Goal: Information Seeking & Learning: Find specific fact

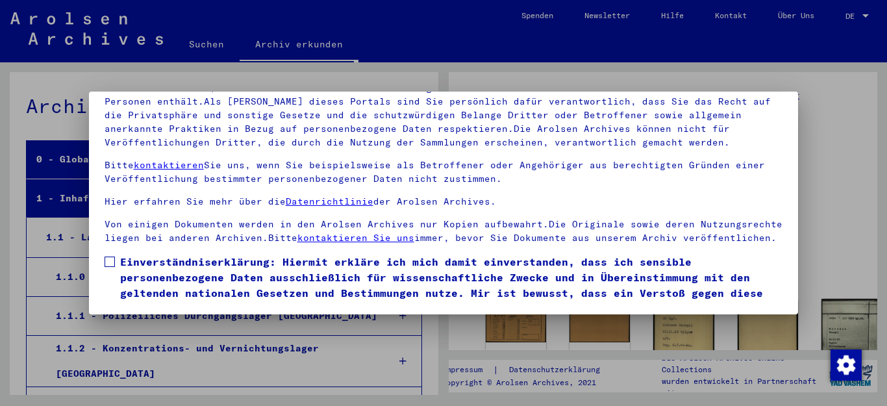
scroll to position [11435, 0]
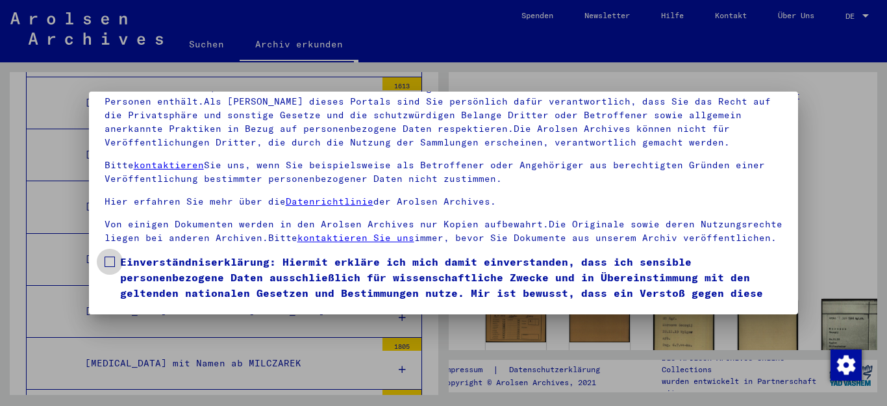
click at [106, 267] on span at bounding box center [110, 261] width 10 height 10
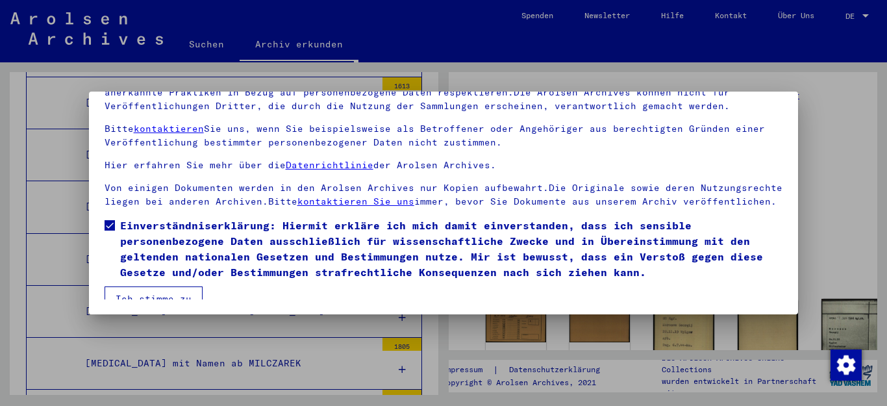
scroll to position [62, 0]
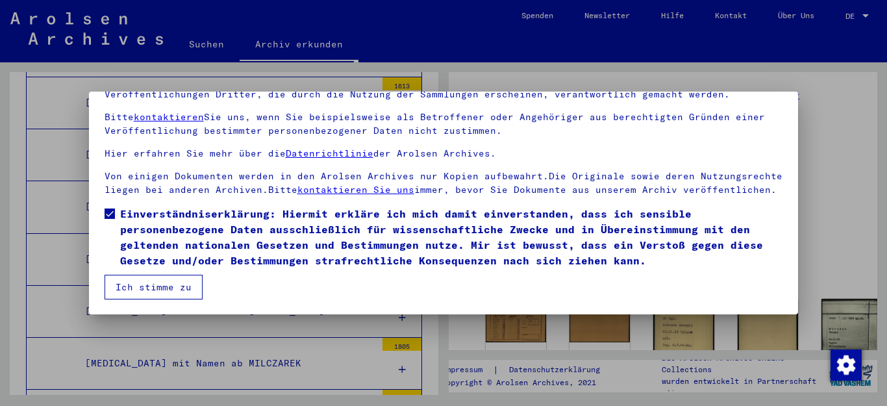
click at [153, 283] on button "Ich stimme zu" at bounding box center [154, 287] width 98 height 25
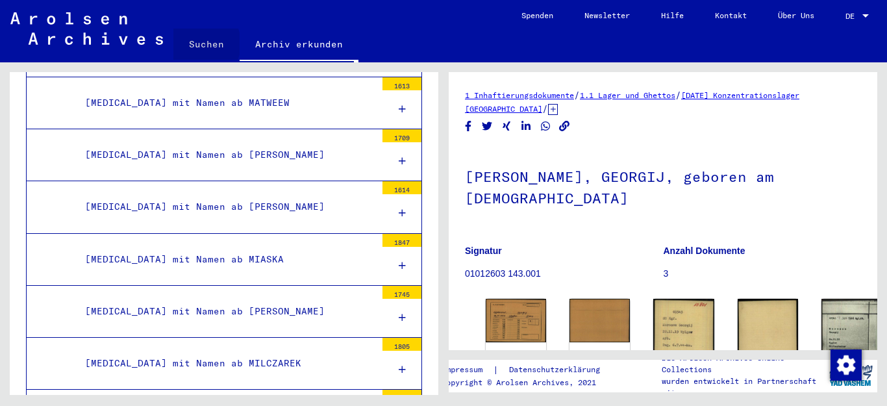
click at [196, 43] on link "Suchen" at bounding box center [206, 44] width 66 height 31
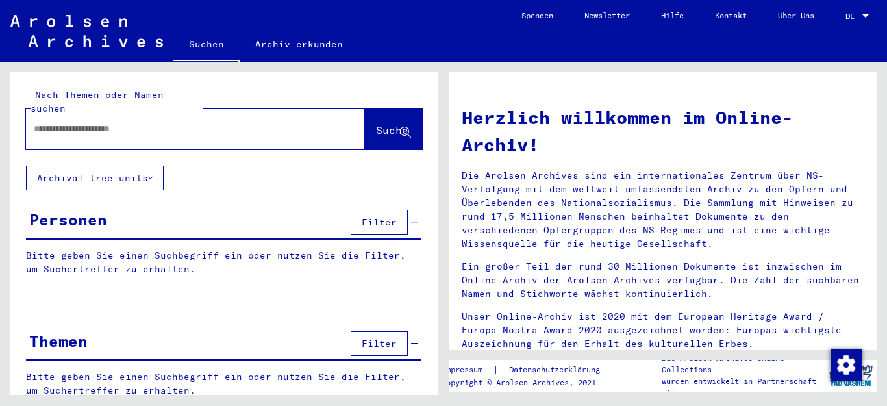
click at [143, 122] on input "text" at bounding box center [180, 129] width 292 height 14
type input "******"
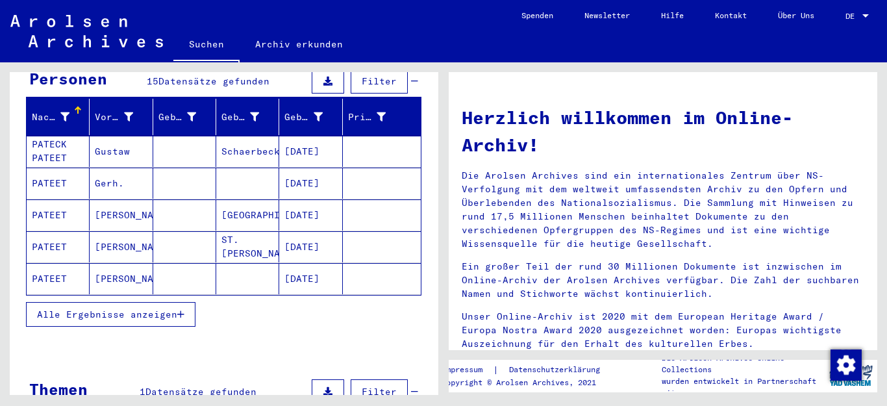
scroll to position [143, 0]
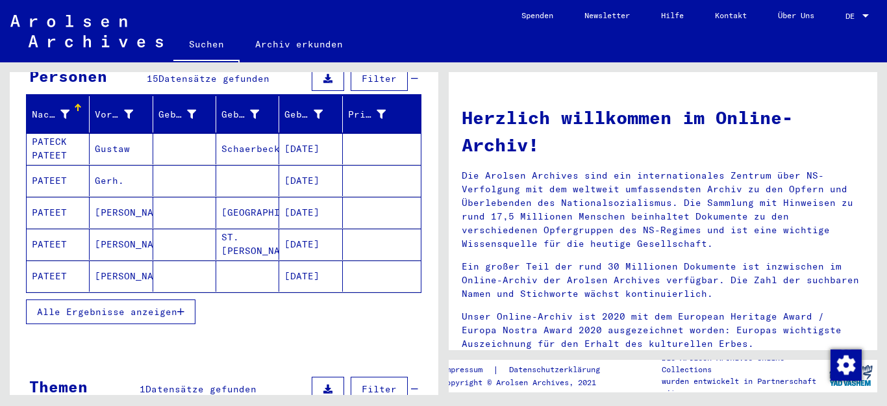
click at [79, 306] on span "Alle Ergebnisse anzeigen" at bounding box center [107, 312] width 140 height 12
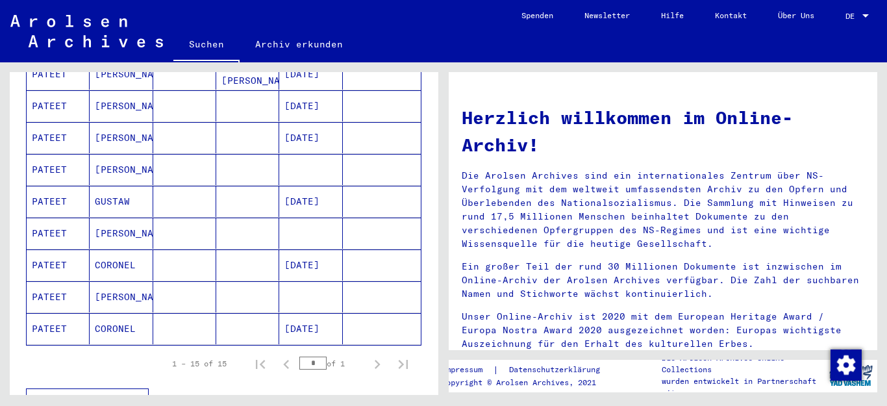
scroll to position [415, 0]
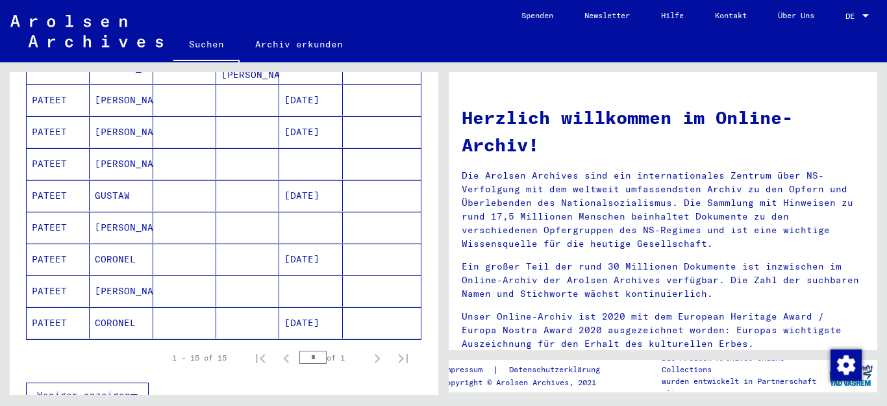
click at [108, 308] on mat-cell "CORONEL" at bounding box center [121, 322] width 63 height 31
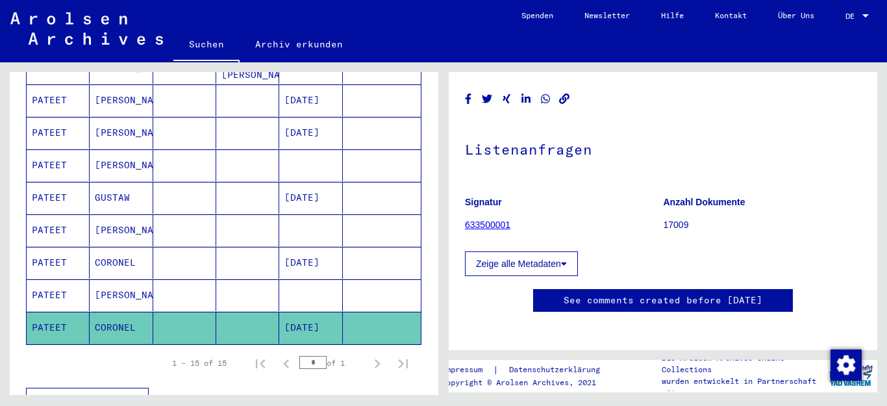
click at [484, 223] on link "633500001" at bounding box center [487, 224] width 45 height 10
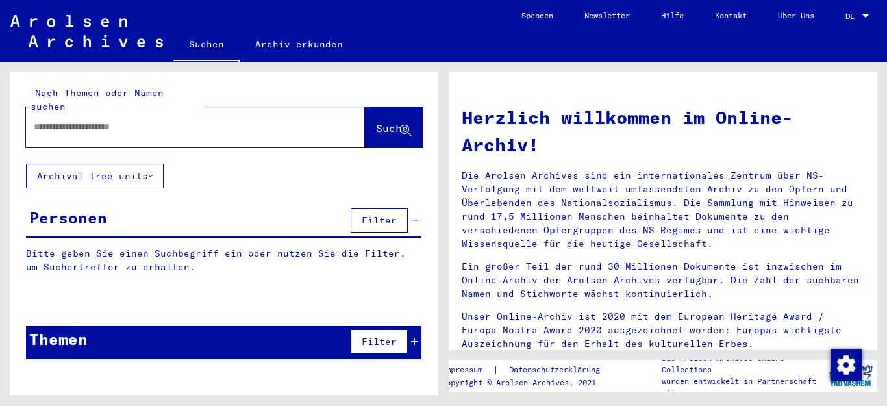
type input "******"
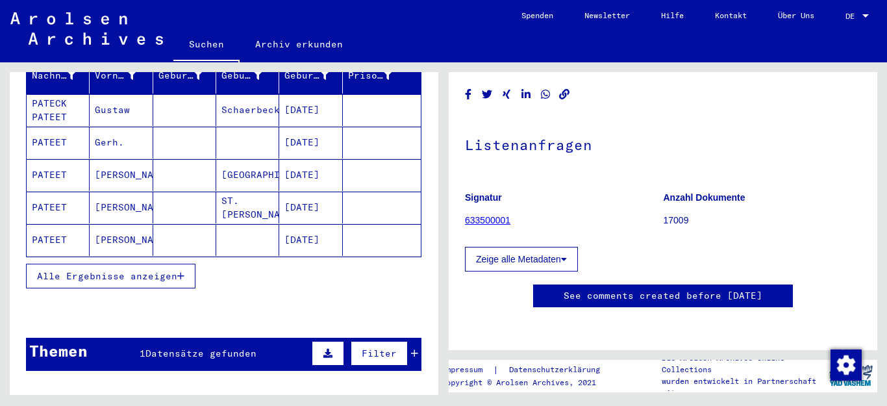
scroll to position [179, 0]
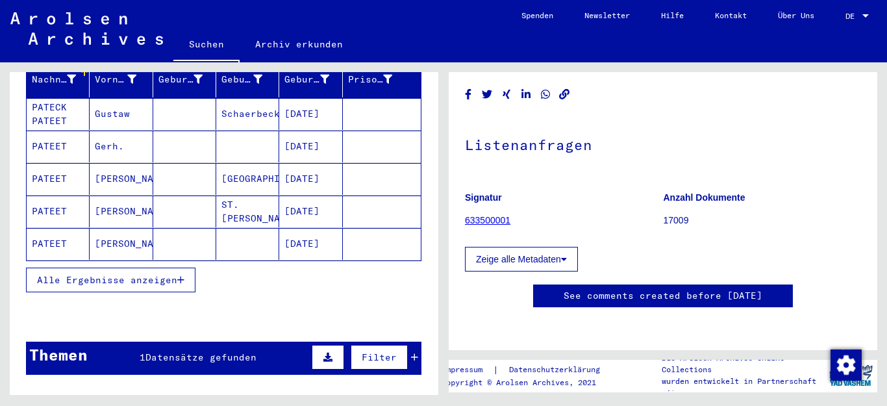
click at [130, 274] on span "Alle Ergebnisse anzeigen" at bounding box center [107, 280] width 140 height 12
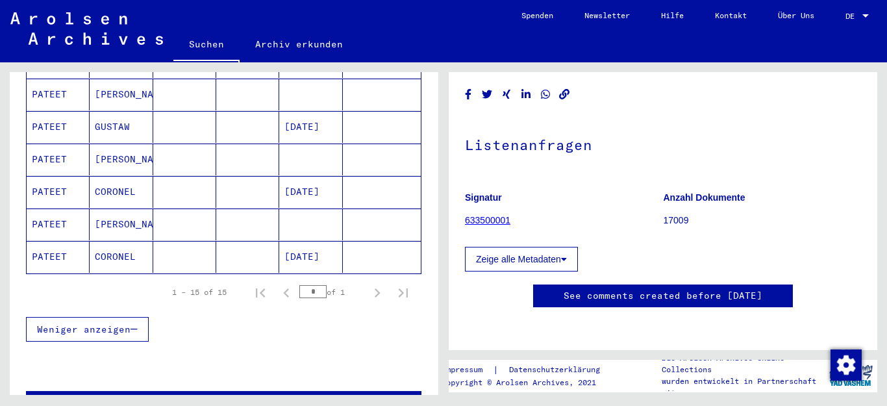
scroll to position [497, 0]
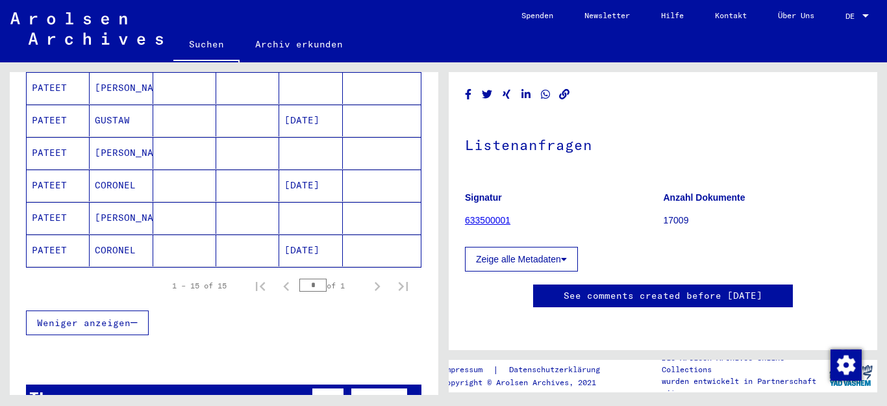
click at [103, 202] on mat-cell "[PERSON_NAME]" at bounding box center [121, 218] width 63 height 32
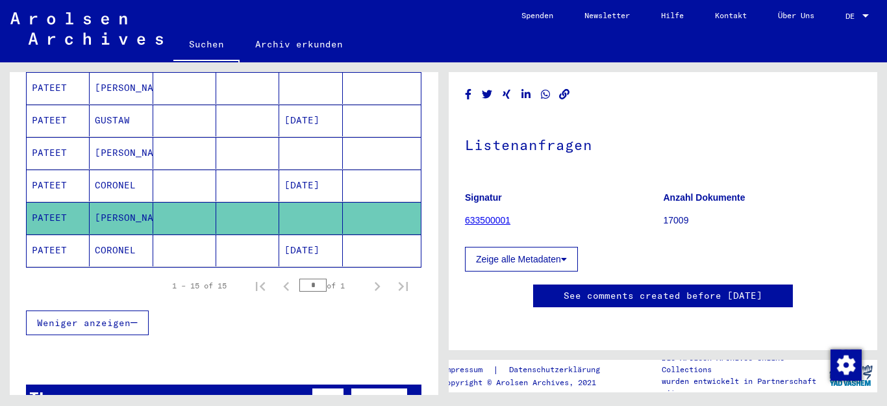
scroll to position [158, 0]
click at [108, 169] on mat-cell "CORONEL" at bounding box center [121, 185] width 63 height 32
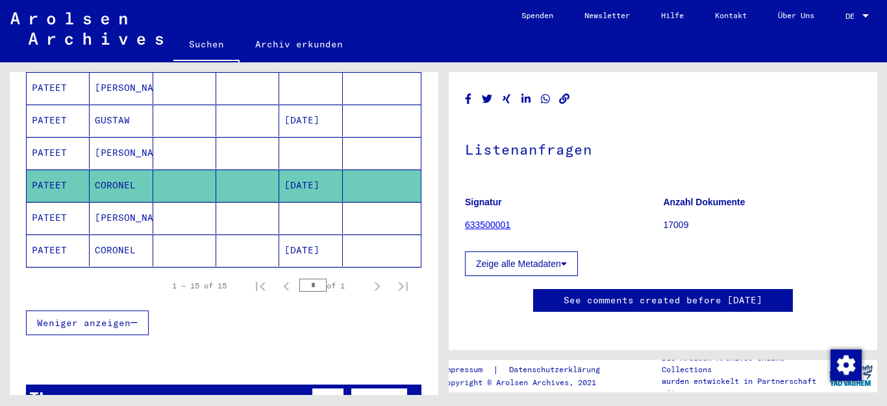
click at [101, 202] on mat-cell "[PERSON_NAME]" at bounding box center [121, 218] width 63 height 32
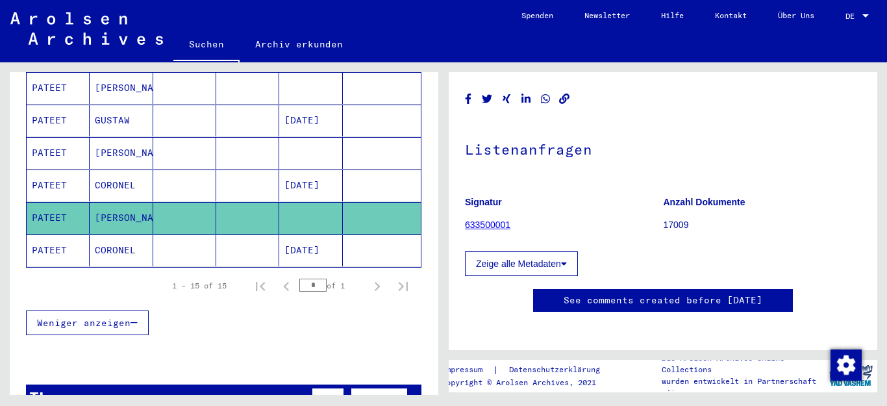
click at [105, 137] on mat-cell "[PERSON_NAME]" at bounding box center [121, 153] width 63 height 32
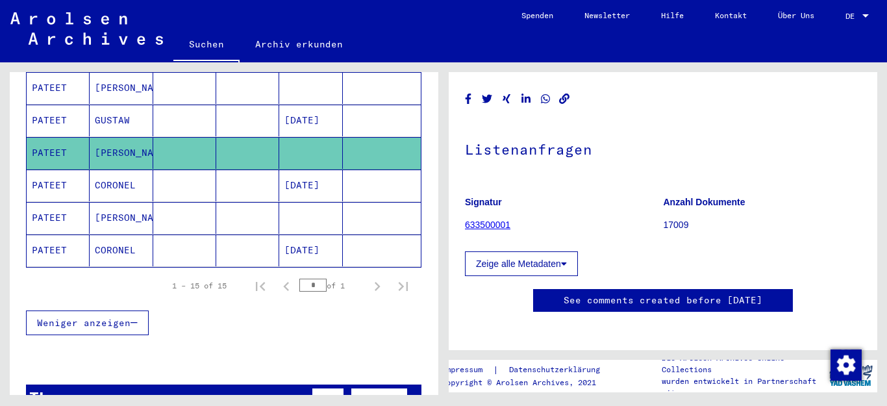
click at [489, 223] on link "633500001" at bounding box center [487, 224] width 45 height 10
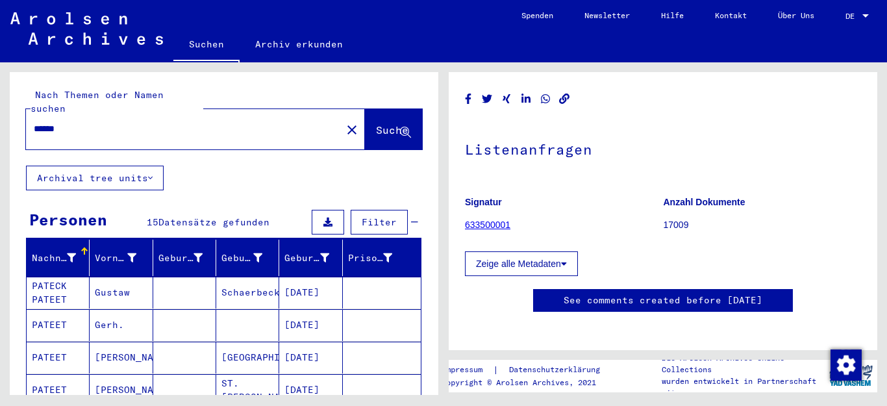
click at [51, 122] on input "******" at bounding box center [184, 129] width 300 height 14
type input "*******"
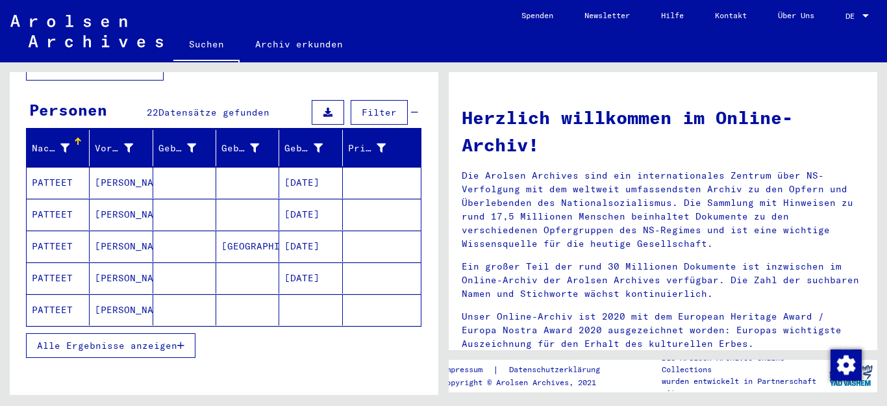
scroll to position [114, 0]
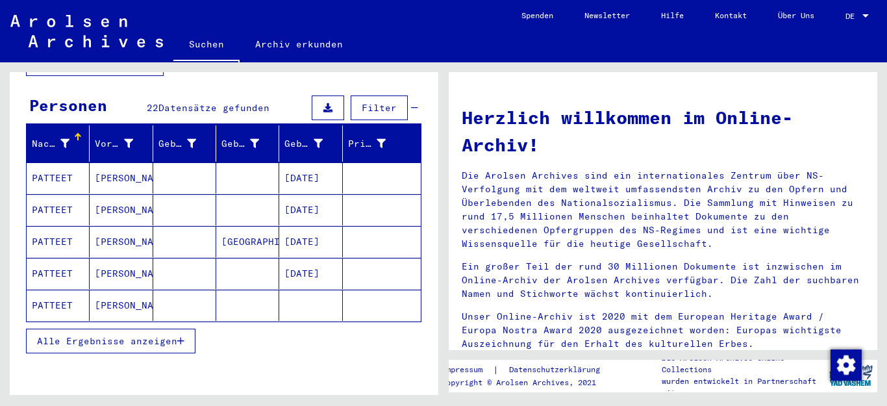
click at [117, 335] on span "Alle Ergebnisse anzeigen" at bounding box center [107, 341] width 140 height 12
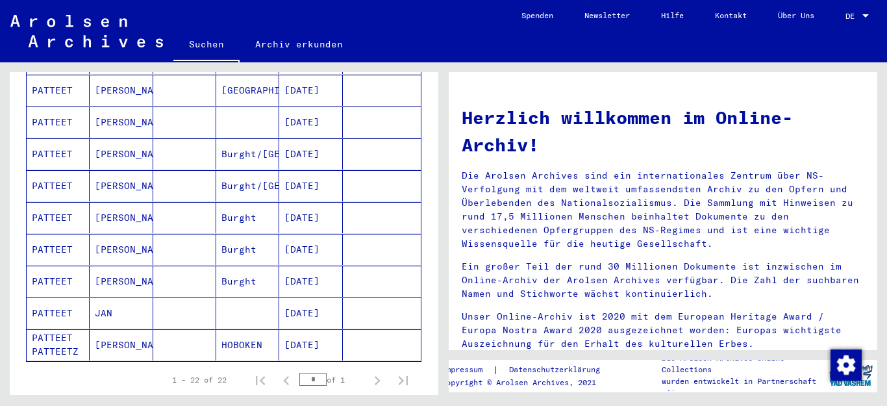
scroll to position [622, 0]
